Goal: Task Accomplishment & Management: Use online tool/utility

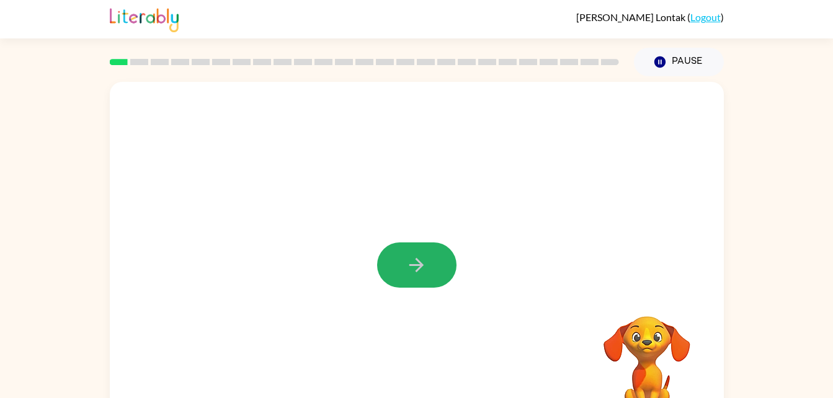
click at [410, 268] on icon "button" at bounding box center [416, 265] width 22 height 22
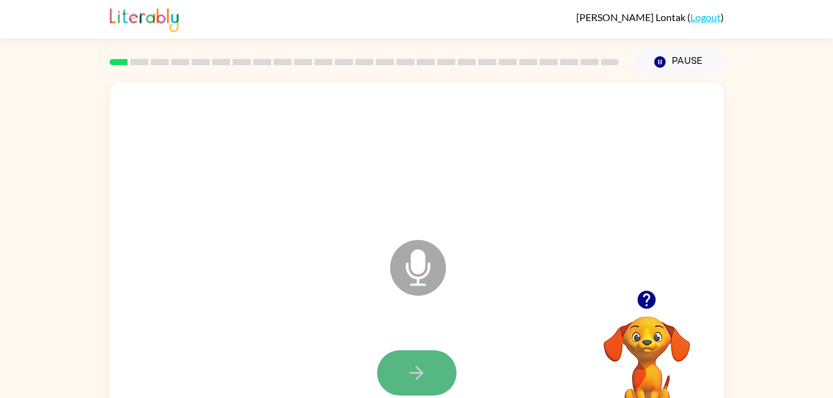
click at [416, 382] on icon "button" at bounding box center [416, 373] width 22 height 22
click at [420, 373] on icon "button" at bounding box center [416, 373] width 14 height 14
click at [421, 364] on icon "button" at bounding box center [416, 373] width 22 height 22
click at [404, 362] on button "button" at bounding box center [416, 372] width 79 height 45
click at [404, 370] on button "button" at bounding box center [416, 372] width 79 height 45
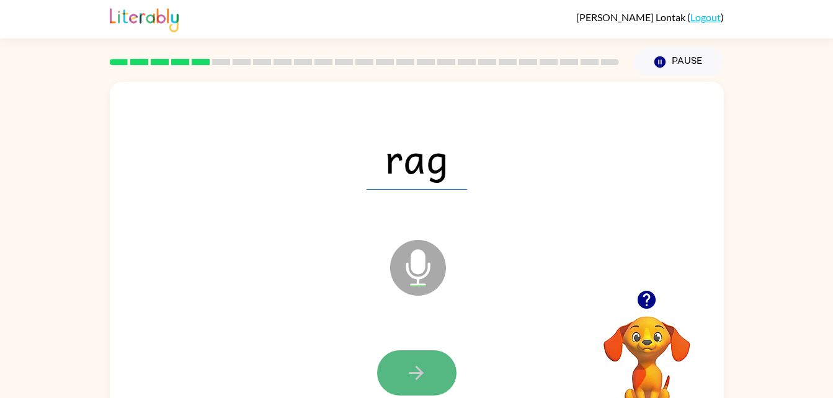
click at [417, 377] on icon "button" at bounding box center [416, 373] width 14 height 14
click at [417, 377] on div at bounding box center [416, 372] width 79 height 45
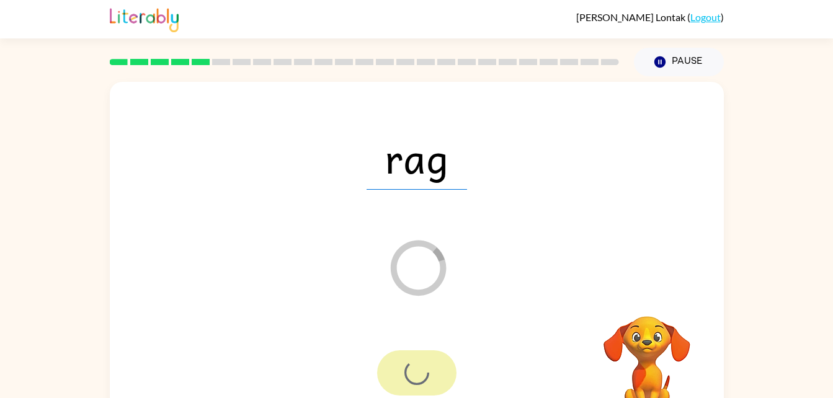
drag, startPoint x: 417, startPoint y: 377, endPoint x: 257, endPoint y: 314, distance: 171.8
click at [257, 314] on div "rag Loader Your response is being sent to our graders" at bounding box center [417, 259] width 614 height 354
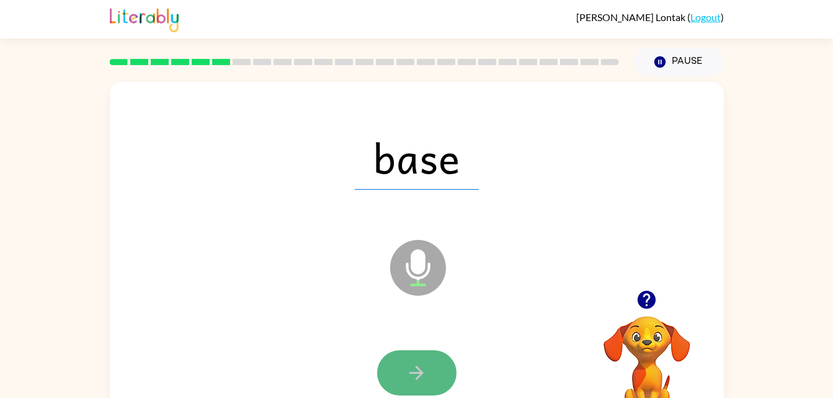
click at [432, 377] on button "button" at bounding box center [416, 372] width 79 height 45
click at [414, 360] on button "button" at bounding box center [416, 372] width 79 height 45
click at [415, 366] on icon "button" at bounding box center [416, 373] width 22 height 22
click at [425, 358] on button "button" at bounding box center [416, 372] width 79 height 45
click at [420, 368] on icon "button" at bounding box center [416, 373] width 22 height 22
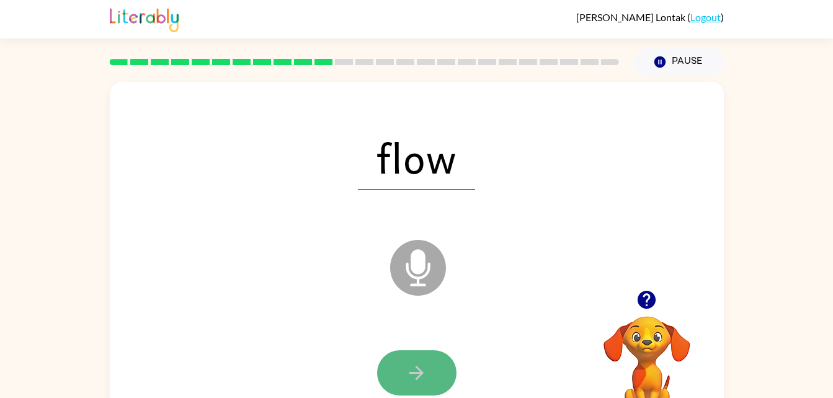
click at [425, 378] on icon "button" at bounding box center [416, 373] width 22 height 22
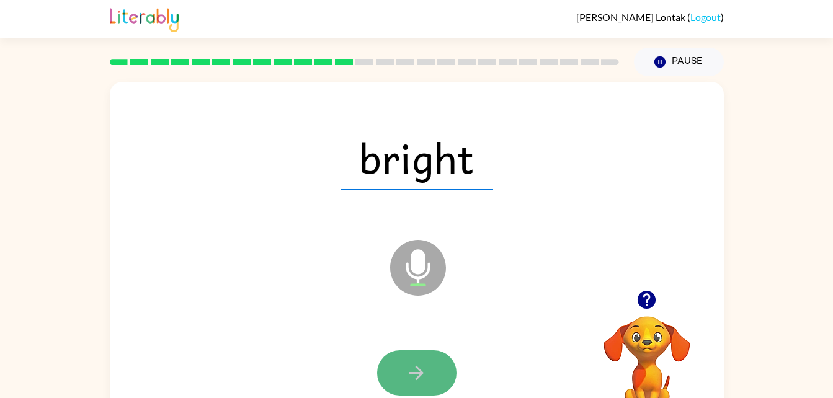
click at [419, 366] on icon "button" at bounding box center [416, 373] width 22 height 22
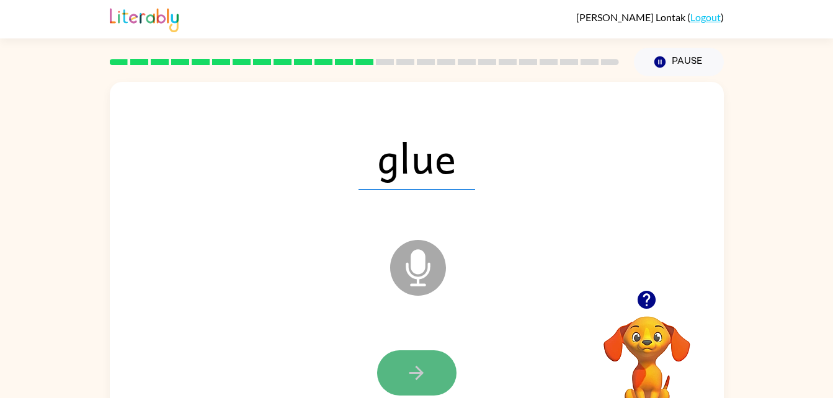
click at [423, 357] on button "button" at bounding box center [416, 372] width 79 height 45
click at [405, 368] on icon "button" at bounding box center [416, 373] width 22 height 22
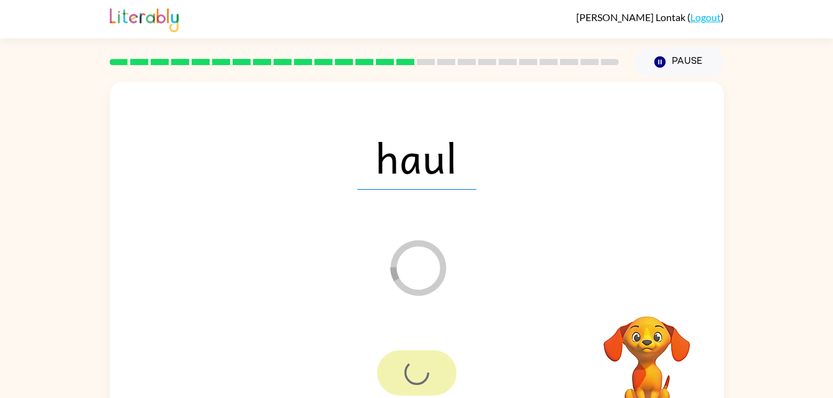
click at [405, 368] on div at bounding box center [416, 372] width 79 height 45
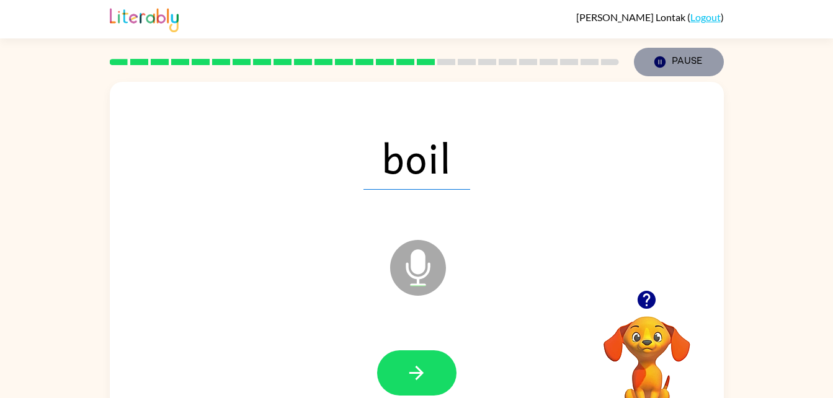
click at [655, 60] on icon "button" at bounding box center [658, 61] width 11 height 11
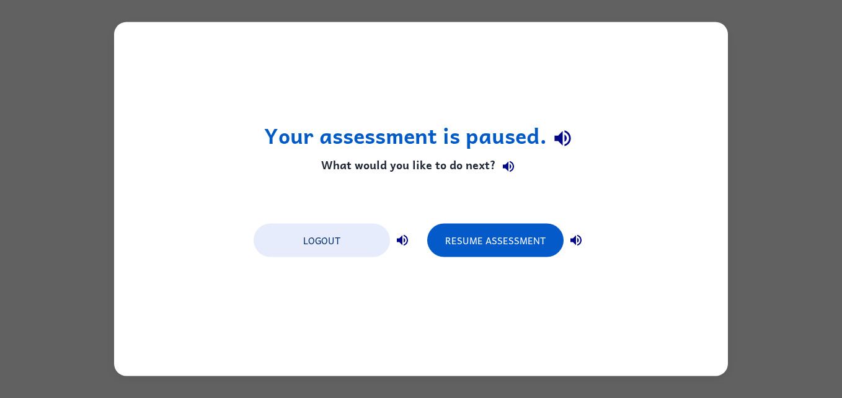
click at [784, 58] on div "Your assessment is paused. What would you like to do next? Logout Resume Assess…" at bounding box center [421, 199] width 842 height 398
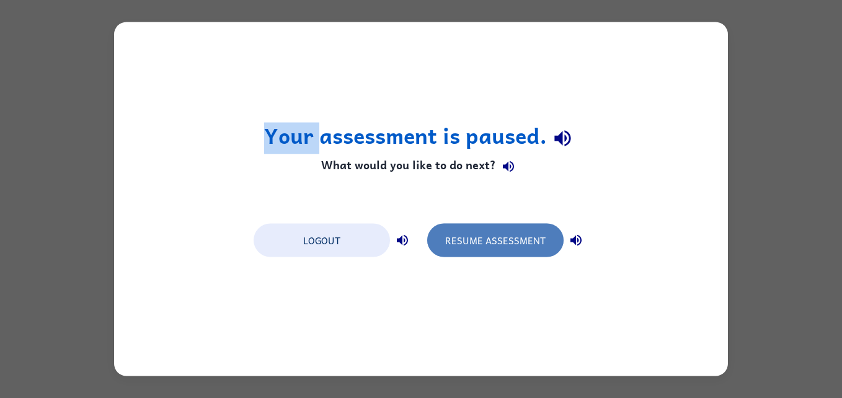
click at [509, 233] on button "Resume Assessment" at bounding box center [495, 240] width 136 height 33
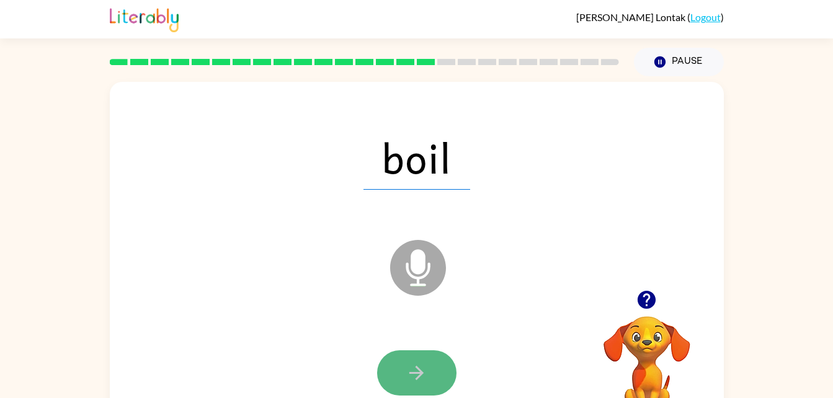
click at [410, 359] on button "button" at bounding box center [416, 372] width 79 height 45
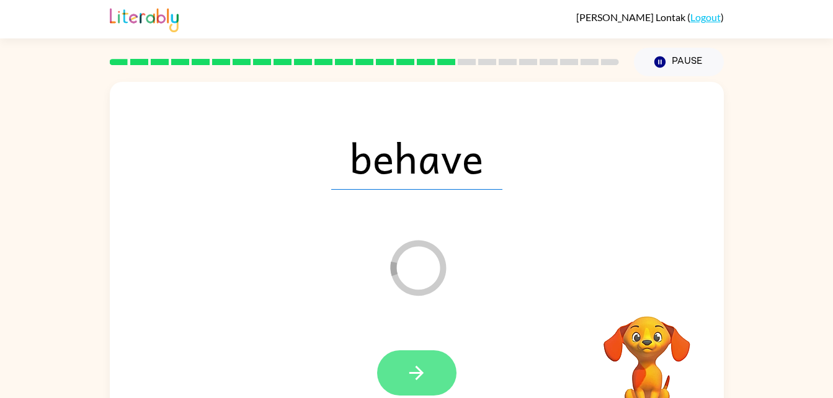
click at [419, 370] on icon "button" at bounding box center [416, 373] width 14 height 14
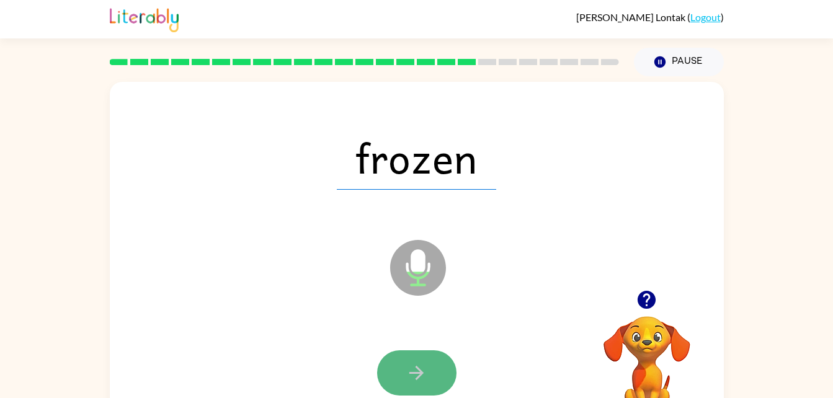
click at [405, 360] on button "button" at bounding box center [416, 372] width 79 height 45
click at [414, 354] on button "button" at bounding box center [416, 372] width 79 height 45
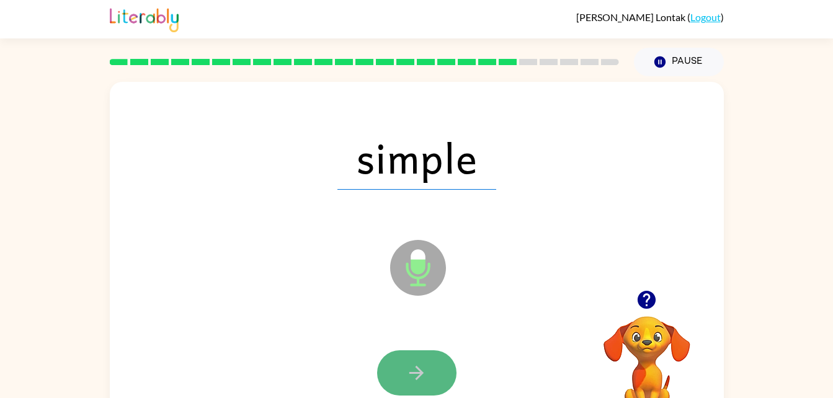
click at [393, 372] on button "button" at bounding box center [416, 372] width 79 height 45
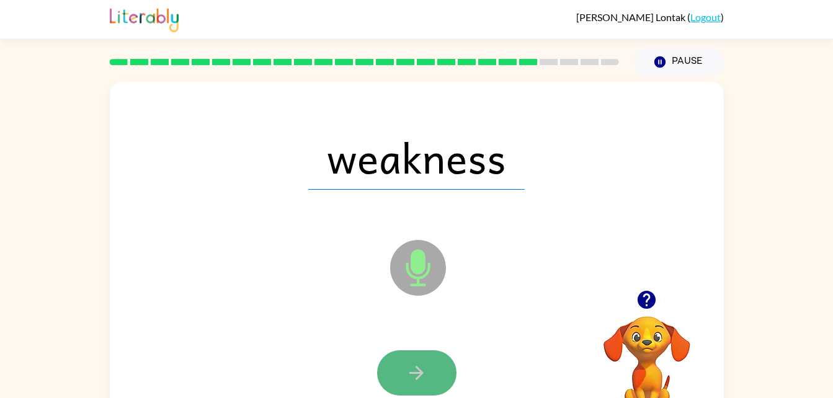
click at [415, 361] on button "button" at bounding box center [416, 372] width 79 height 45
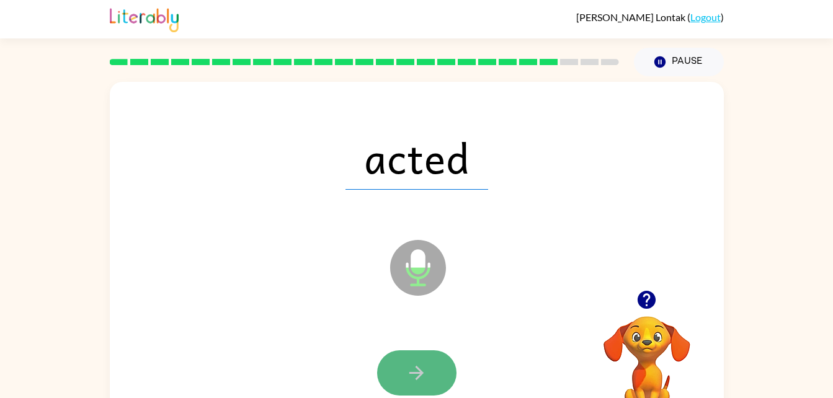
click at [406, 373] on icon "button" at bounding box center [416, 373] width 22 height 22
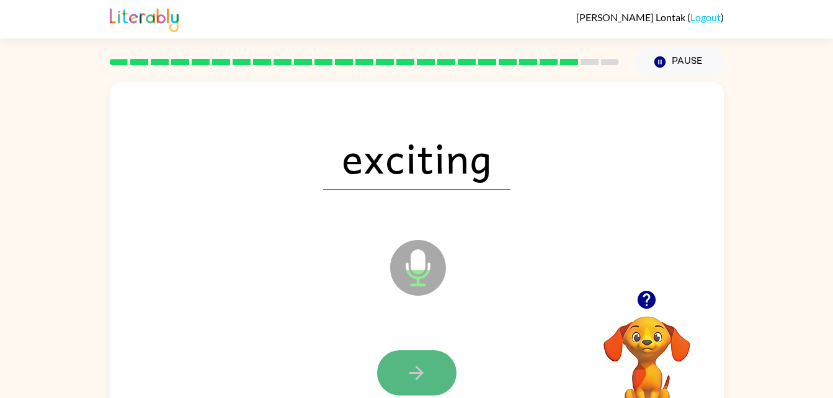
click at [405, 355] on button "button" at bounding box center [416, 372] width 79 height 45
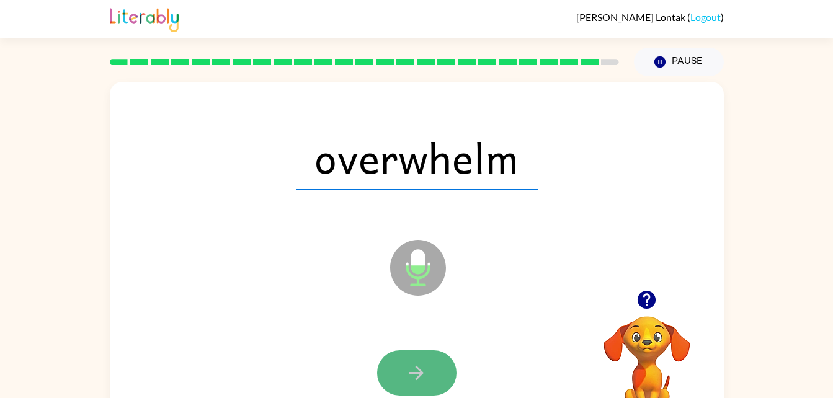
click at [402, 369] on button "button" at bounding box center [416, 372] width 79 height 45
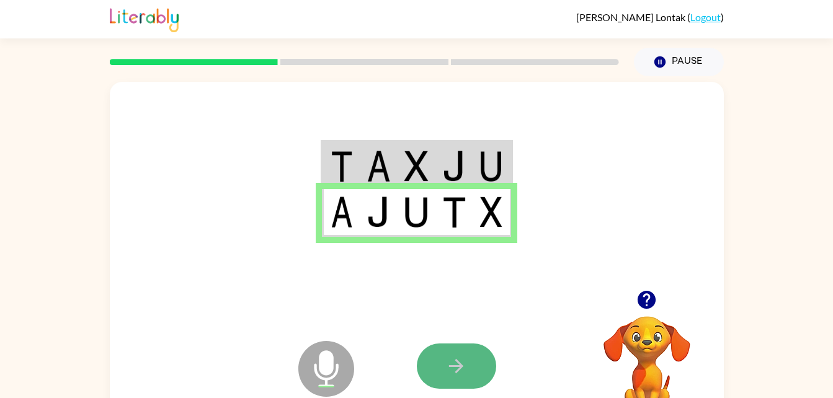
click at [459, 372] on icon "button" at bounding box center [456, 366] width 22 height 22
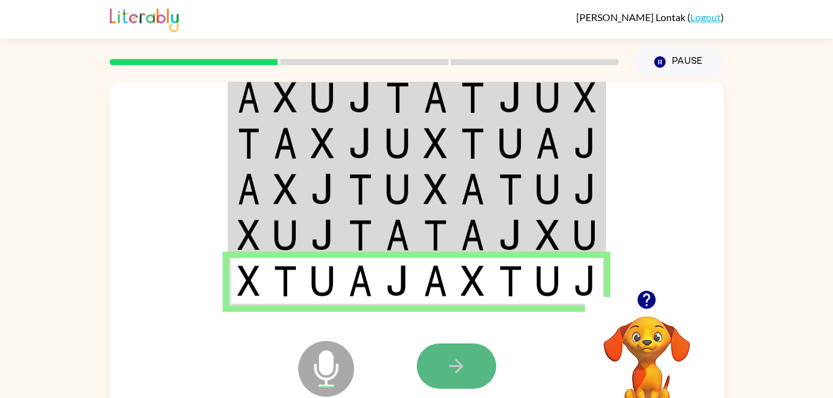
click at [439, 370] on button "button" at bounding box center [456, 365] width 79 height 45
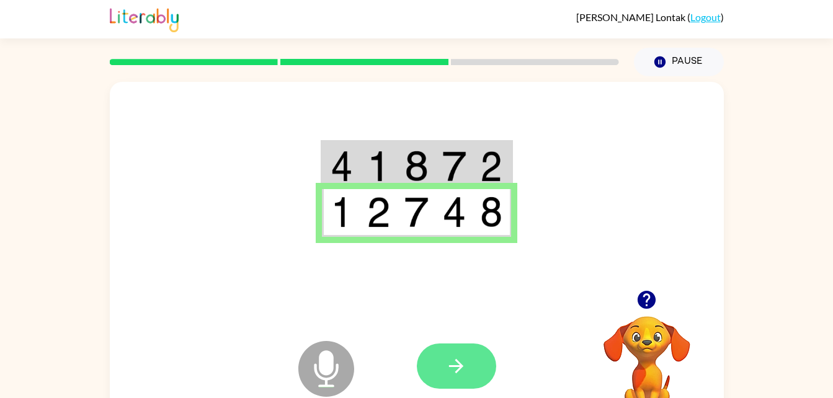
click at [450, 374] on icon "button" at bounding box center [456, 366] width 22 height 22
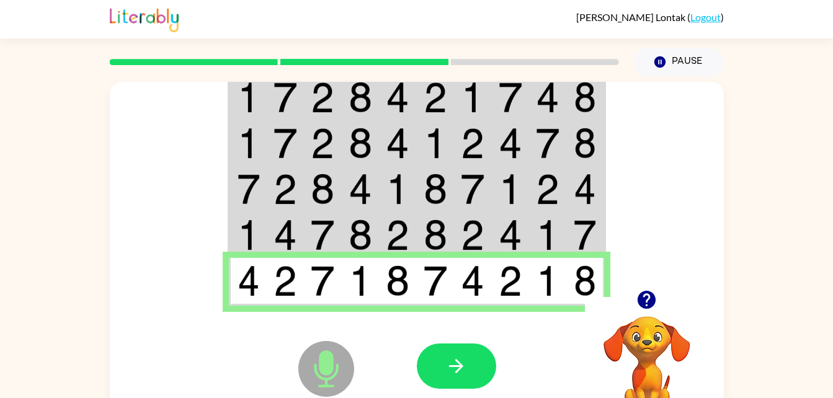
click at [497, 276] on td at bounding box center [511, 282] width 38 height 48
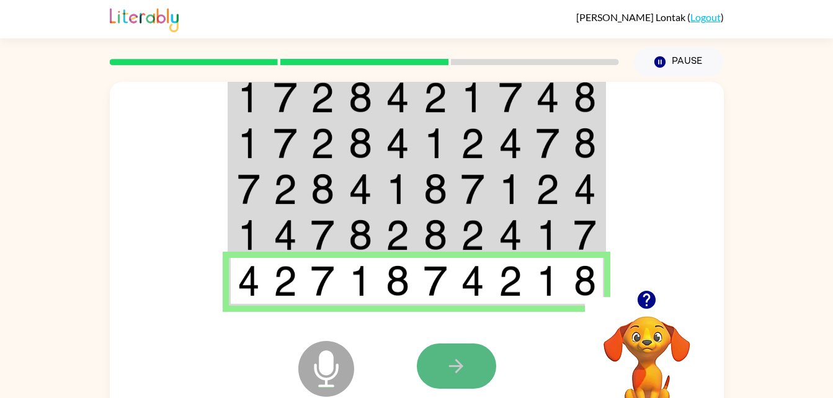
click at [445, 379] on button "button" at bounding box center [456, 365] width 79 height 45
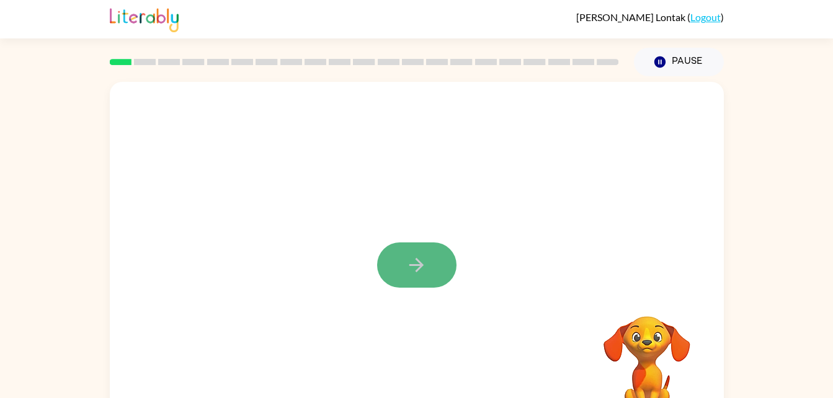
click at [400, 269] on button "button" at bounding box center [416, 264] width 79 height 45
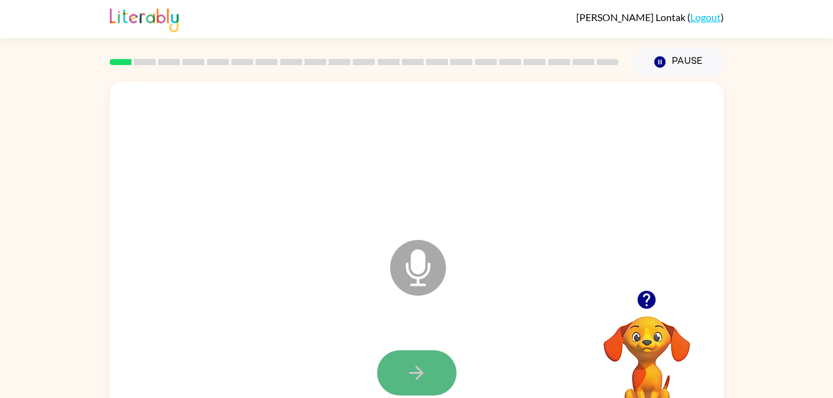
click at [387, 365] on button "button" at bounding box center [416, 372] width 79 height 45
click at [421, 383] on icon "button" at bounding box center [416, 373] width 22 height 22
click at [412, 366] on icon "button" at bounding box center [416, 373] width 22 height 22
click at [442, 365] on button "button" at bounding box center [416, 372] width 79 height 45
click at [427, 370] on button "button" at bounding box center [416, 372] width 79 height 45
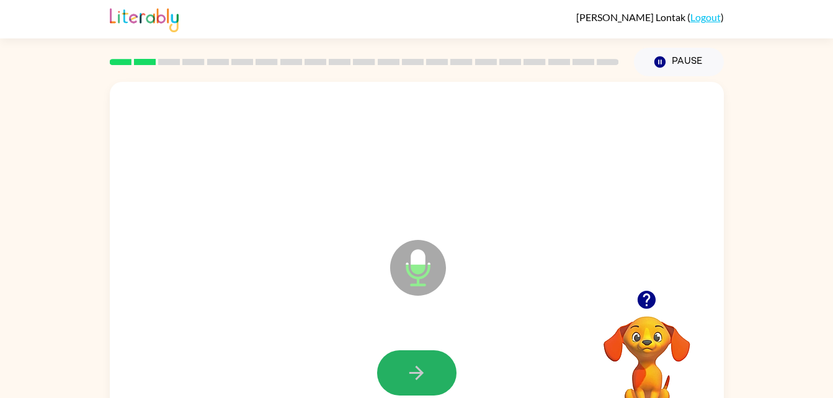
click at [427, 370] on button "button" at bounding box center [416, 372] width 79 height 45
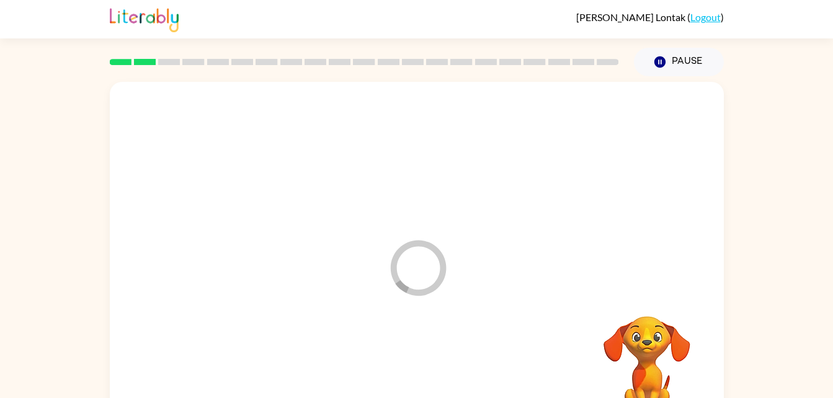
click at [427, 370] on div at bounding box center [416, 373] width 589 height 102
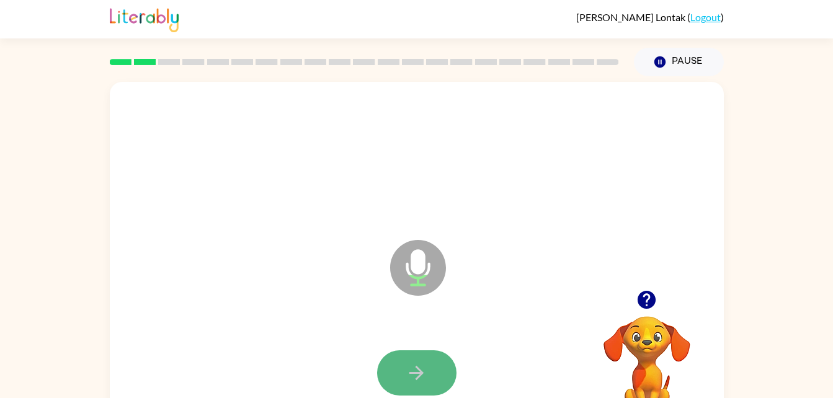
click at [427, 353] on button "button" at bounding box center [416, 372] width 79 height 45
click at [404, 383] on button "button" at bounding box center [416, 372] width 79 height 45
click at [414, 374] on icon "button" at bounding box center [416, 373] width 22 height 22
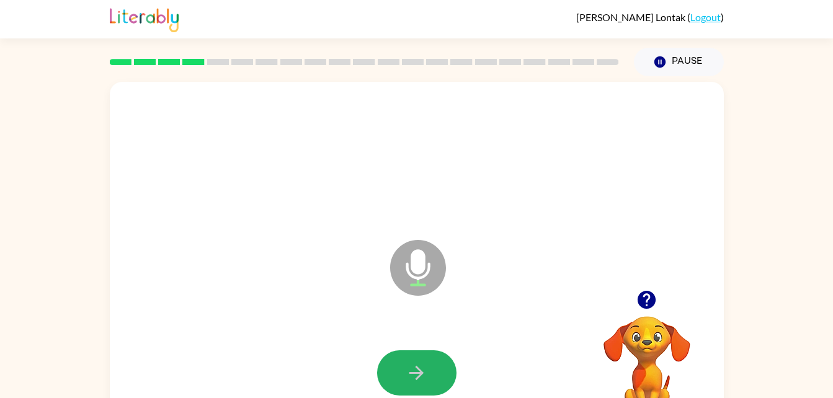
click at [414, 374] on icon "button" at bounding box center [416, 373] width 22 height 22
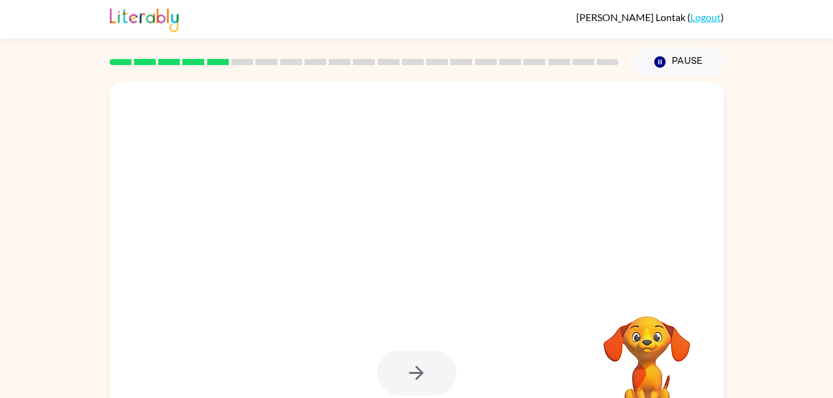
click at [414, 374] on div at bounding box center [416, 372] width 79 height 45
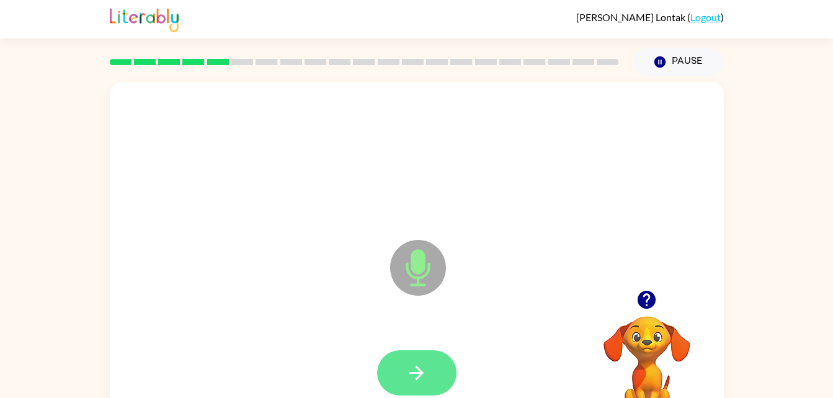
click at [409, 370] on icon "button" at bounding box center [416, 373] width 22 height 22
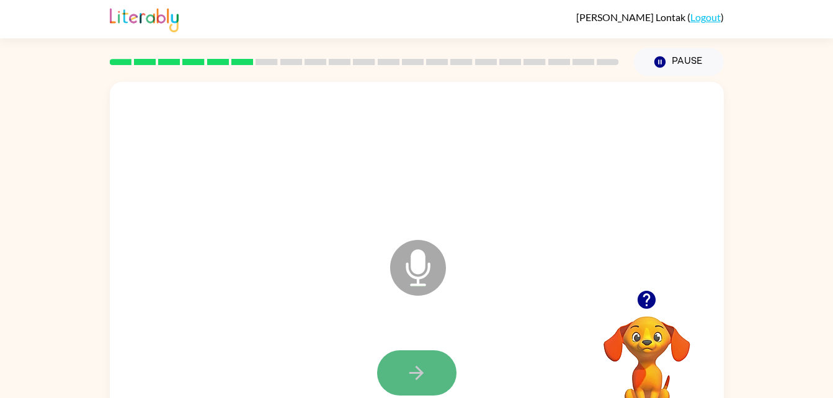
click at [415, 368] on icon "button" at bounding box center [416, 373] width 22 height 22
click at [415, 373] on icon "button" at bounding box center [416, 373] width 14 height 14
click at [416, 370] on icon "button" at bounding box center [416, 373] width 22 height 22
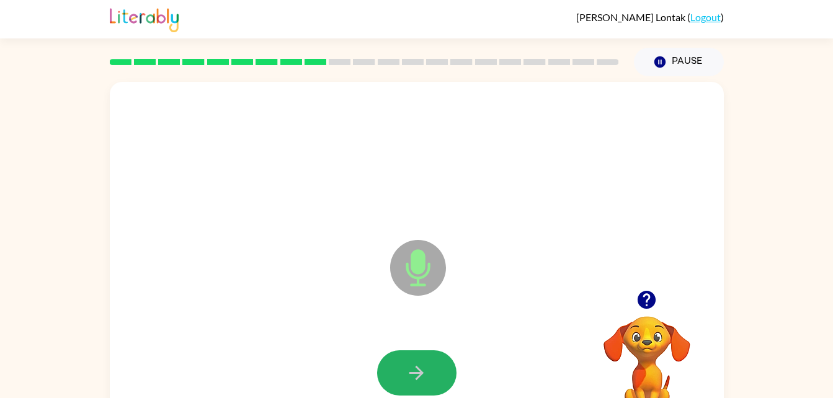
click at [416, 370] on icon "button" at bounding box center [416, 373] width 22 height 22
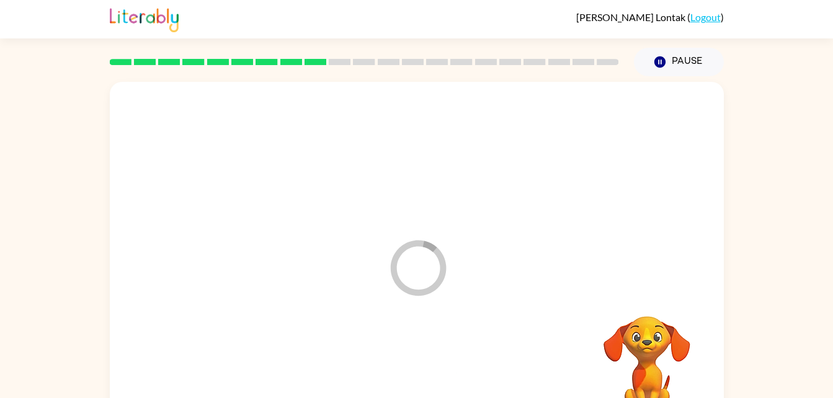
click at [416, 370] on div at bounding box center [416, 373] width 589 height 102
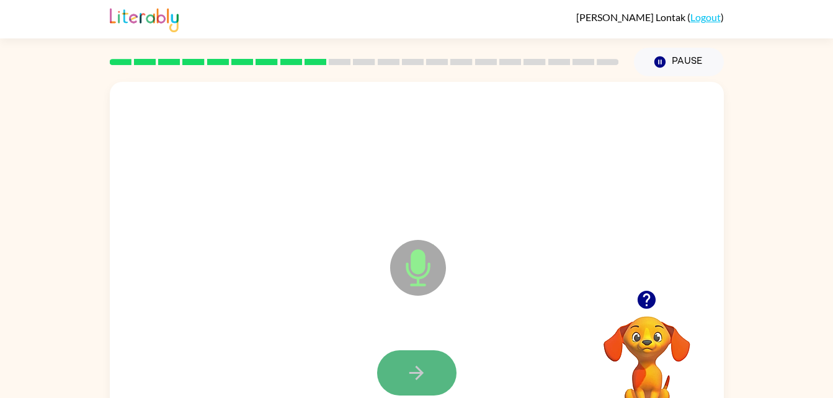
click at [410, 374] on icon "button" at bounding box center [416, 373] width 22 height 22
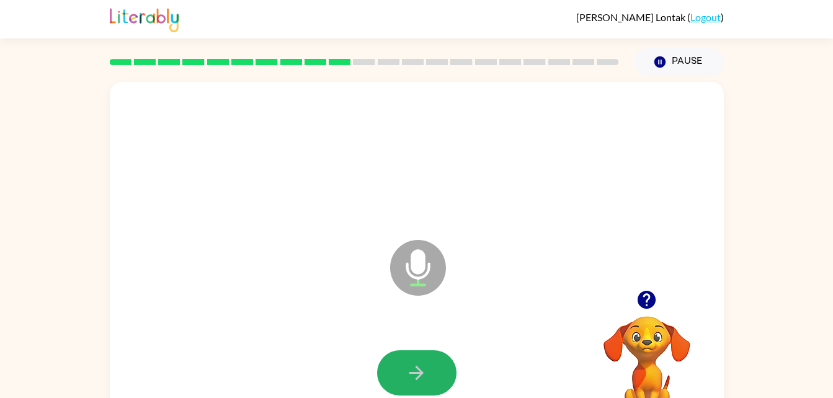
click at [410, 374] on icon "button" at bounding box center [416, 373] width 22 height 22
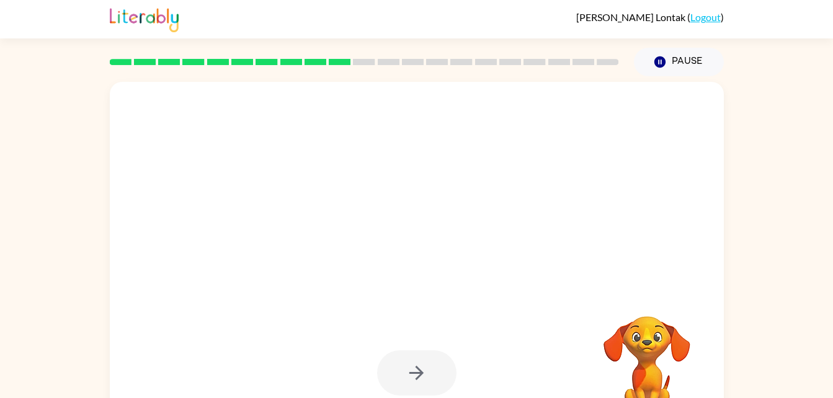
click at [380, 272] on div at bounding box center [417, 259] width 614 height 354
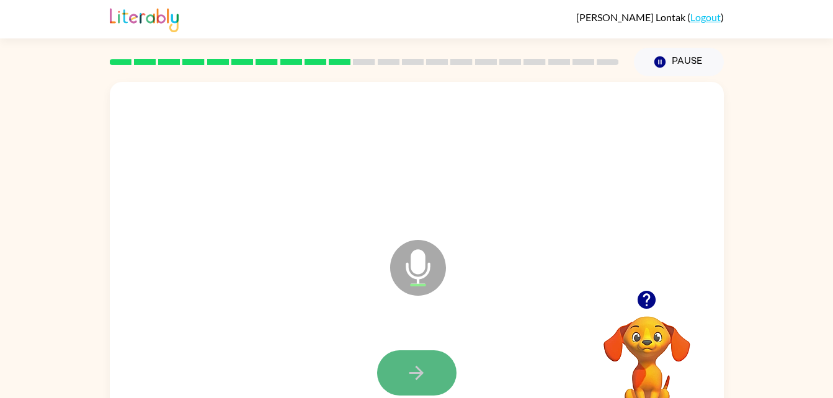
click at [413, 381] on icon "button" at bounding box center [416, 373] width 22 height 22
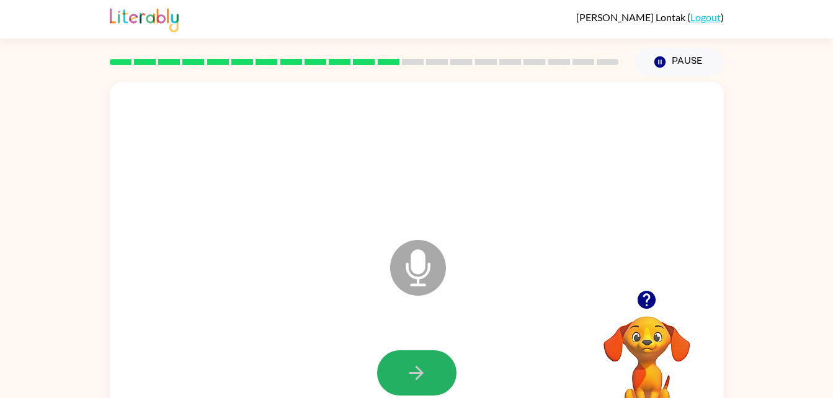
click at [413, 381] on icon "button" at bounding box center [416, 373] width 22 height 22
click at [413, 381] on div at bounding box center [416, 372] width 79 height 45
click at [413, 381] on icon "button" at bounding box center [416, 373] width 22 height 22
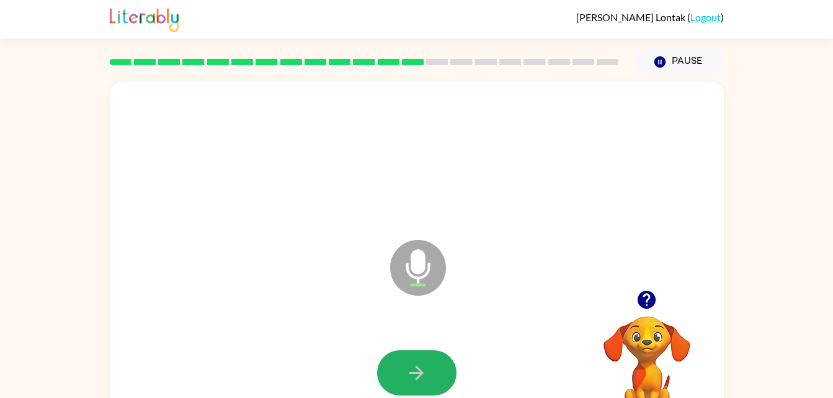
click at [413, 381] on icon "button" at bounding box center [416, 373] width 22 height 22
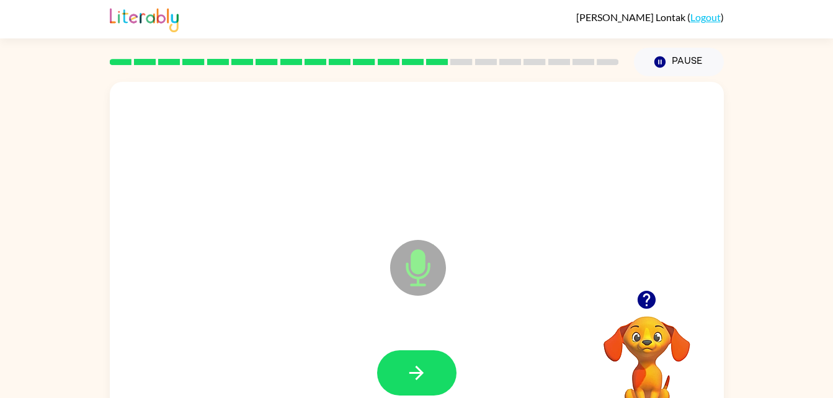
click at [413, 381] on icon "button" at bounding box center [416, 373] width 22 height 22
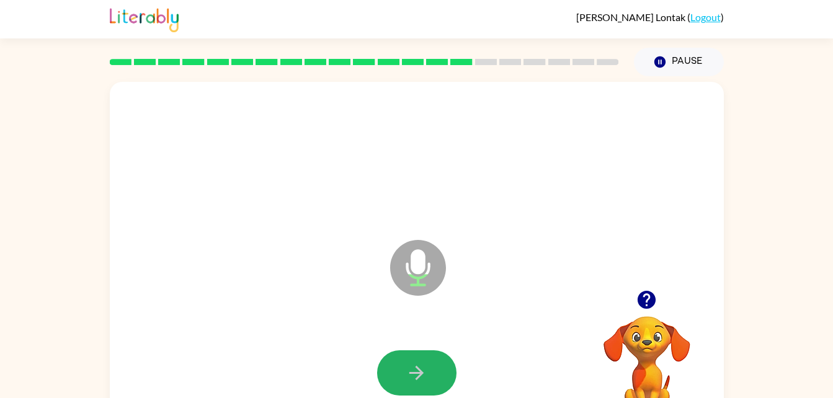
click at [413, 381] on icon "button" at bounding box center [416, 373] width 22 height 22
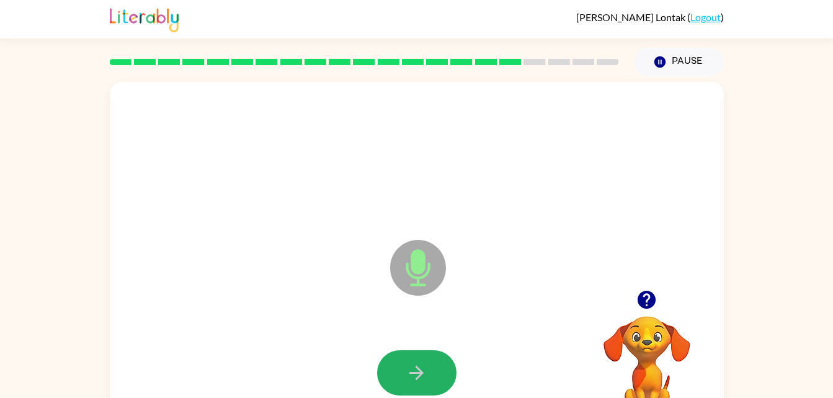
click at [413, 381] on icon "button" at bounding box center [416, 373] width 22 height 22
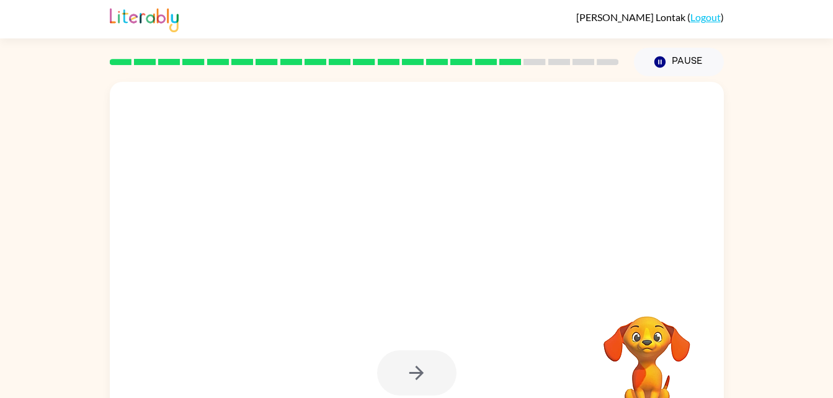
click at [413, 381] on div at bounding box center [416, 372] width 79 height 45
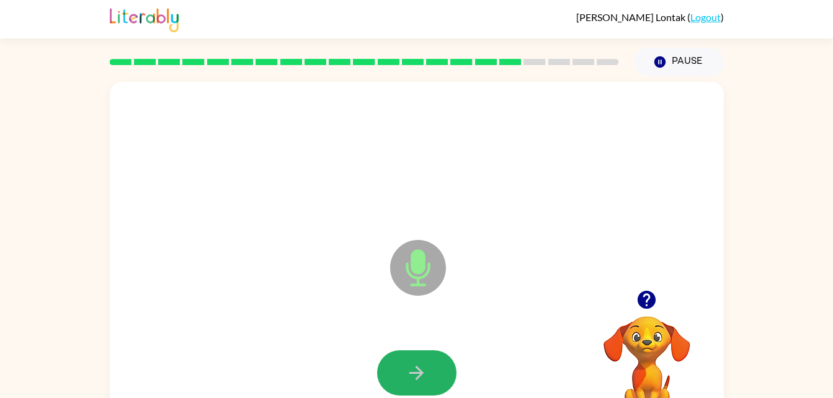
click at [413, 381] on icon "button" at bounding box center [416, 373] width 22 height 22
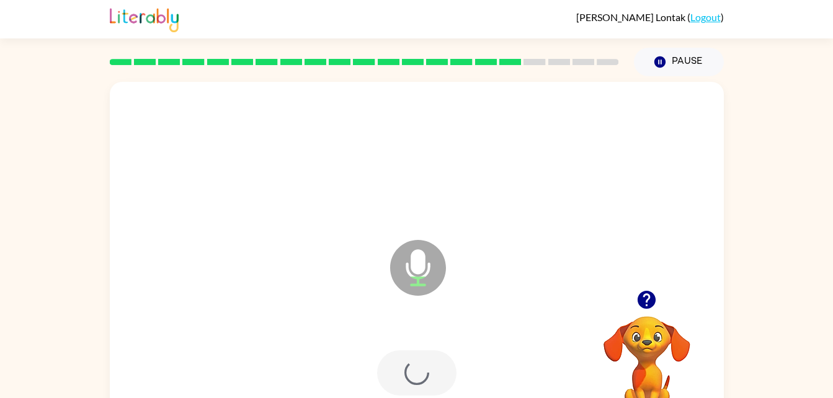
click at [413, 381] on div at bounding box center [416, 372] width 79 height 45
click at [413, 381] on icon "button" at bounding box center [416, 373] width 22 height 22
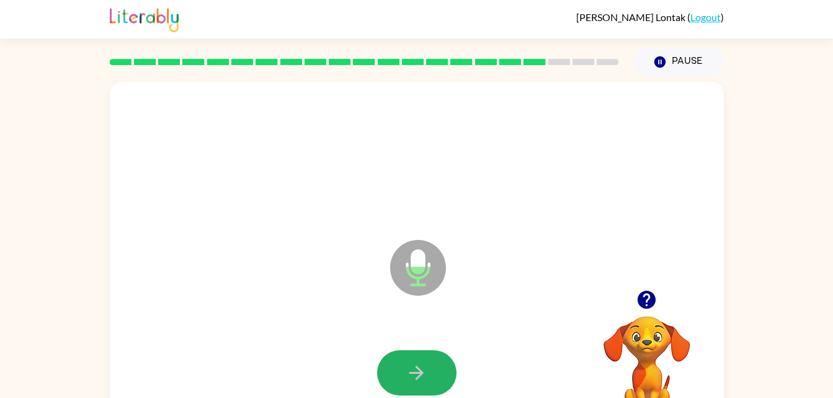
click at [413, 381] on icon "button" at bounding box center [416, 373] width 22 height 22
click at [413, 381] on div at bounding box center [416, 372] width 79 height 45
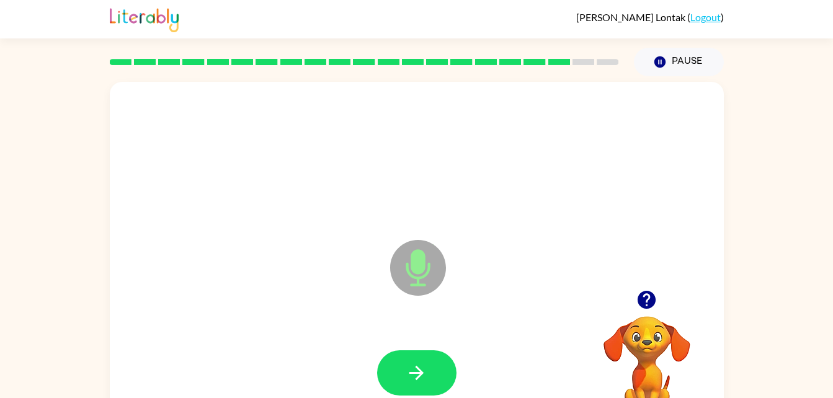
click at [413, 381] on icon "button" at bounding box center [416, 373] width 22 height 22
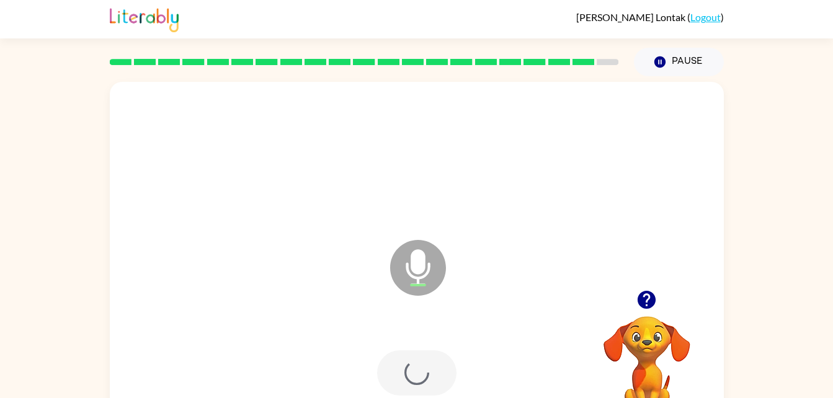
click at [413, 381] on div at bounding box center [416, 373] width 589 height 102
click at [413, 381] on icon "button" at bounding box center [416, 373] width 22 height 22
